Goal: Information Seeking & Learning: Learn about a topic

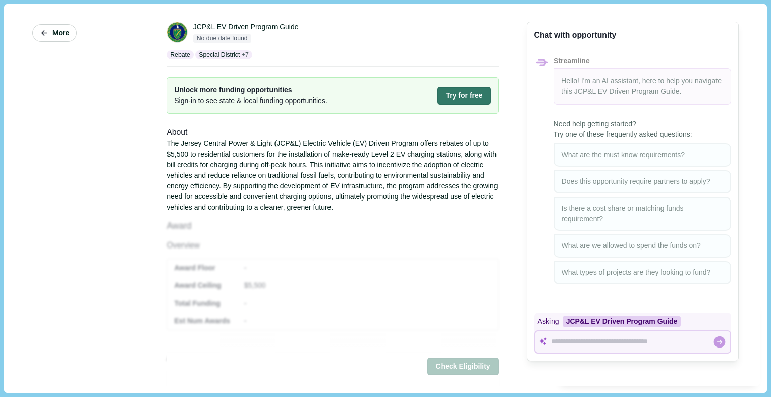
click at [51, 37] on button "More" at bounding box center [54, 33] width 44 height 18
